Goal: Task Accomplishment & Management: Use online tool/utility

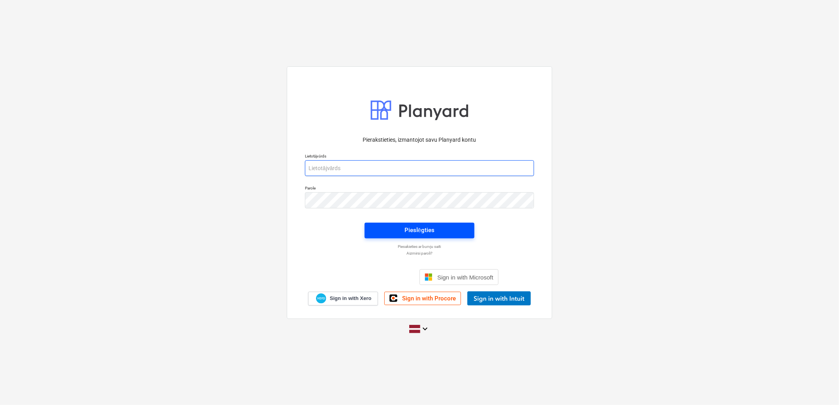
type input "[EMAIL_ADDRESS][DOMAIN_NAME]"
click at [451, 228] on span "Pieslēgties" at bounding box center [419, 230] width 91 height 10
